Goal: Find specific page/section: Find specific page/section

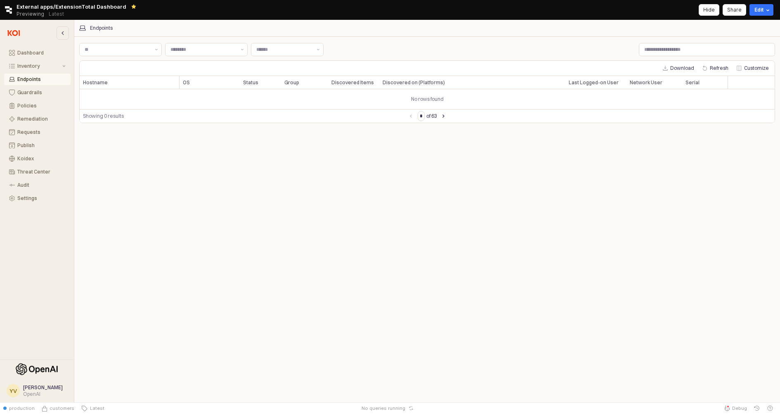
click at [713, 145] on div "Label Label Label Label Download Refresh Customize Hostname Hostname OS OS Stat…" at bounding box center [427, 219] width 696 height 356
click at [40, 65] on div "Inventory" at bounding box center [38, 66] width 43 height 6
click at [36, 81] on div "All Items" at bounding box center [41, 79] width 48 height 6
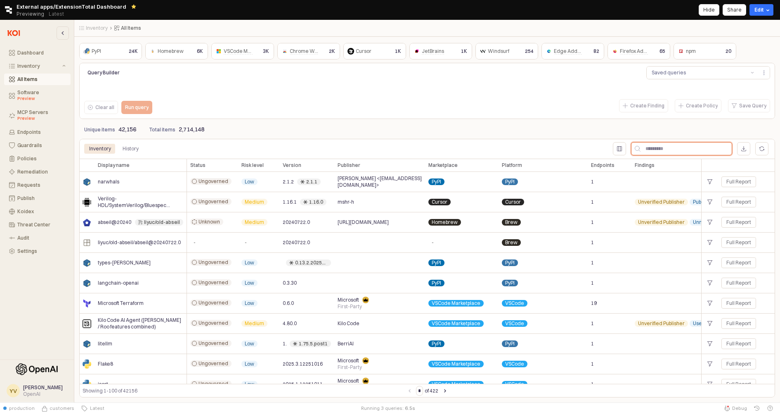
click at [686, 152] on input "App Frame" at bounding box center [686, 148] width 91 height 12
type input "****"
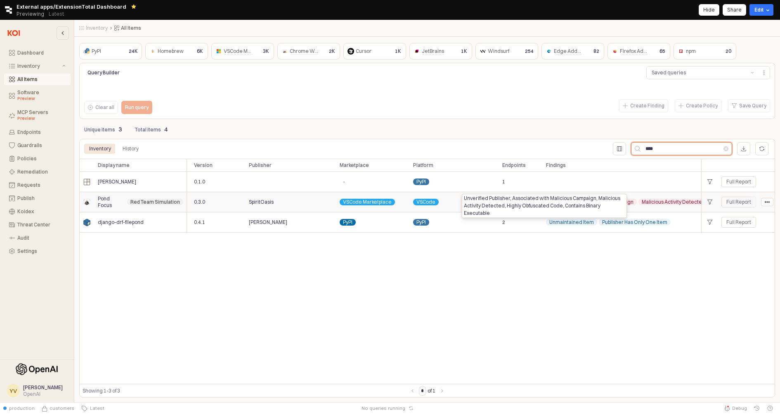
scroll to position [0, 129]
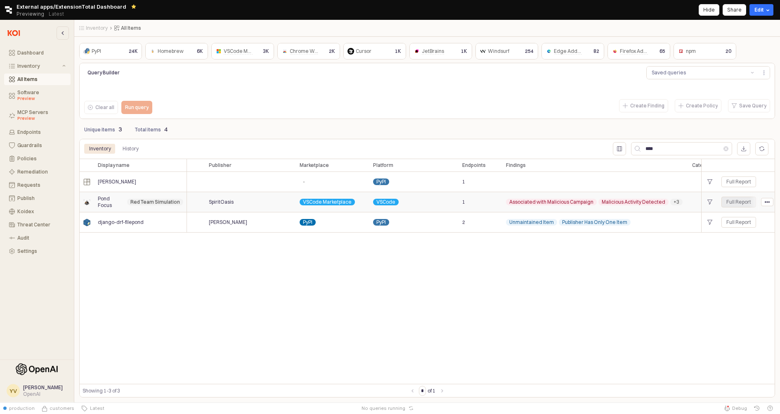
click at [739, 201] on div "Full Report" at bounding box center [739, 202] width 25 height 7
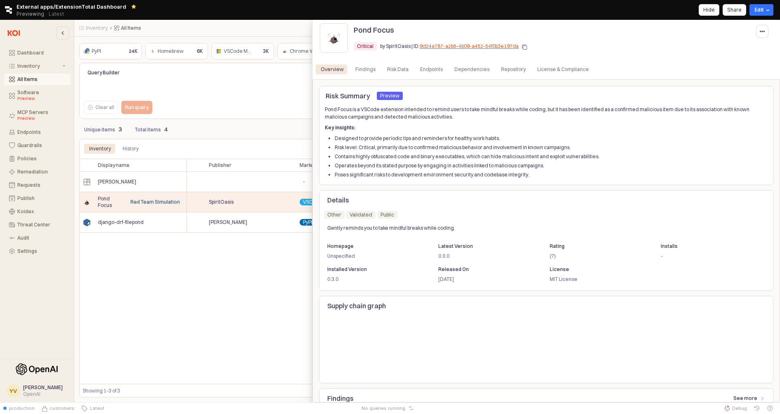
click at [31, 94] on div at bounding box center [390, 211] width 780 height 382
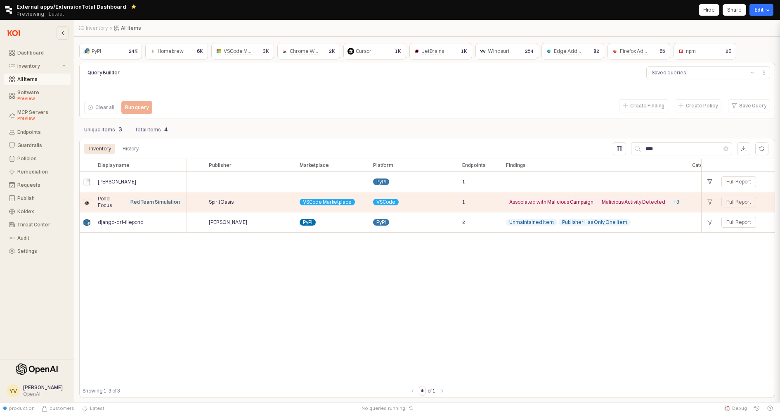
click at [31, 94] on div at bounding box center [390, 211] width 780 height 382
click at [31, 94] on div "Software Preview" at bounding box center [41, 96] width 48 height 12
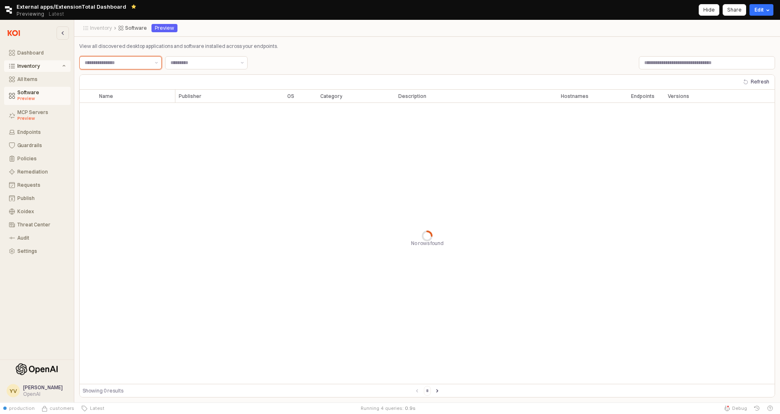
click at [142, 62] on input "Label" at bounding box center [117, 63] width 65 height 8
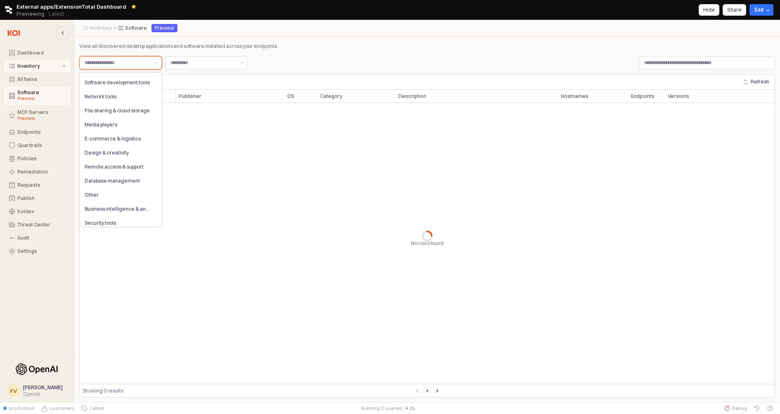
scroll to position [195, 0]
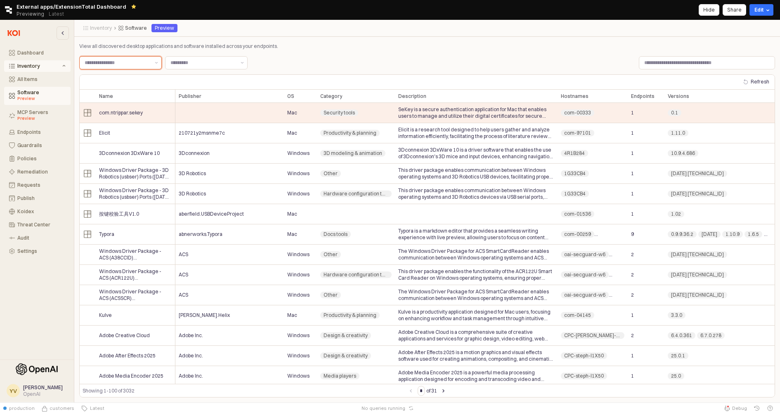
click at [121, 62] on input "Label" at bounding box center [117, 63] width 65 height 8
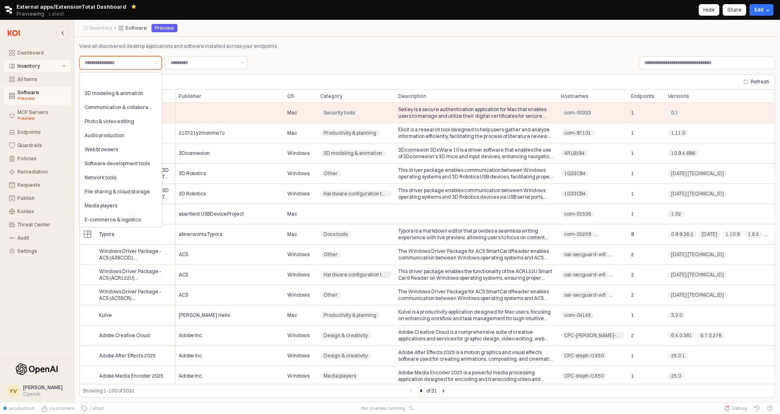
scroll to position [27, 0]
